Goal: Find specific page/section: Find specific page/section

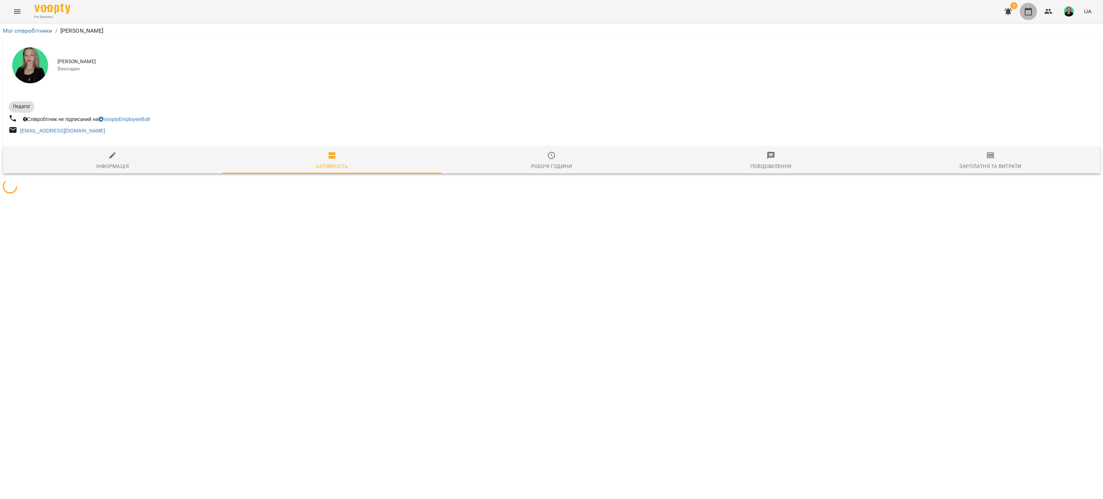
click at [1027, 18] on button "button" at bounding box center [1028, 11] width 17 height 17
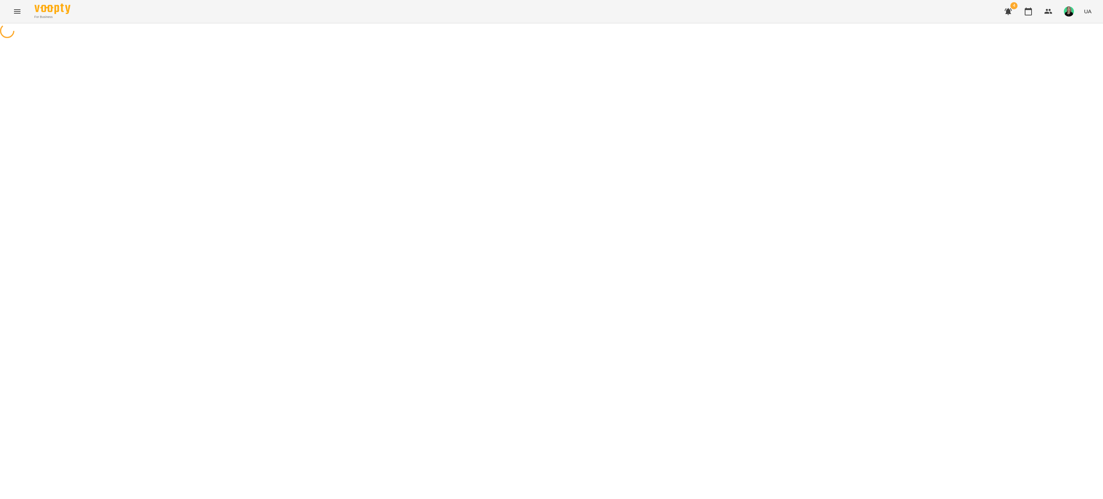
click at [1006, 12] on icon "button" at bounding box center [1008, 11] width 9 height 9
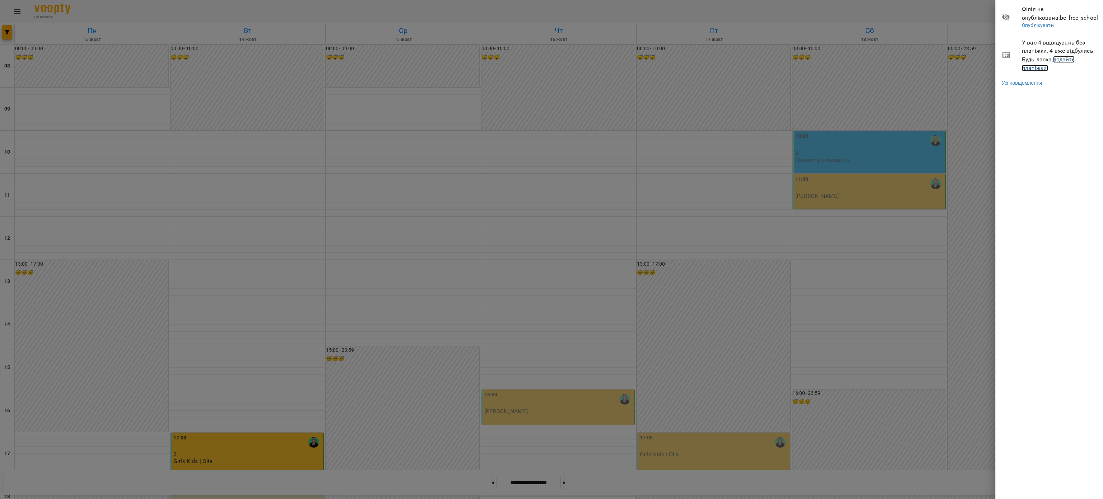
click at [1058, 61] on link "додайте платіжки!" at bounding box center [1048, 63] width 53 height 15
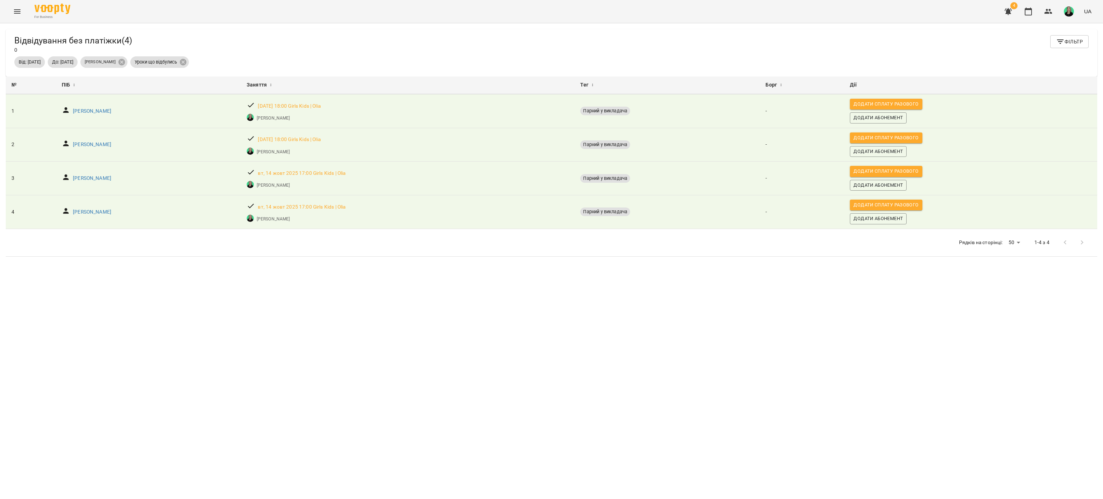
click at [1069, 17] on button "button" at bounding box center [1069, 11] width 19 height 19
click at [1030, 7] on div at bounding box center [551, 249] width 1103 height 499
click at [1030, 10] on icon "button" at bounding box center [1028, 11] width 9 height 9
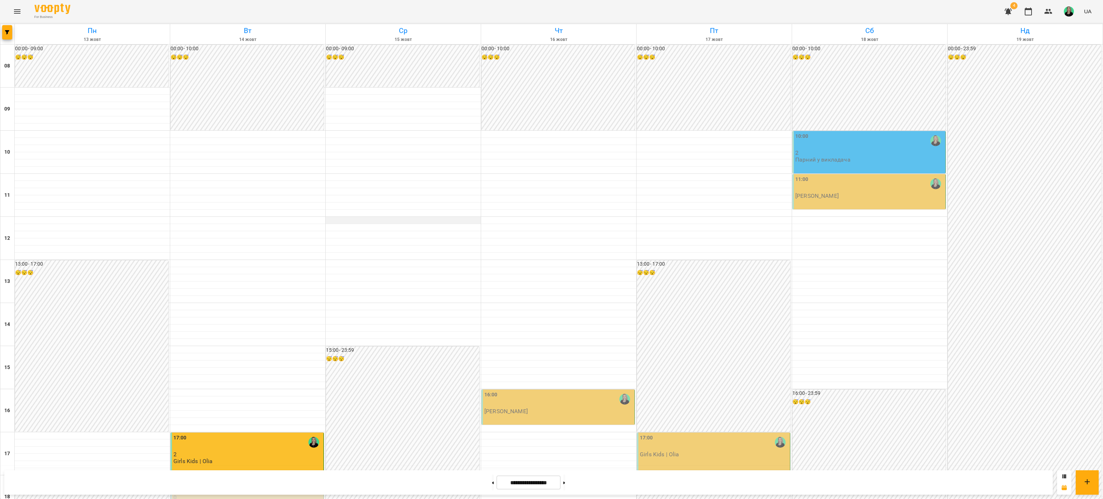
scroll to position [72, 0]
